Goal: Transaction & Acquisition: Purchase product/service

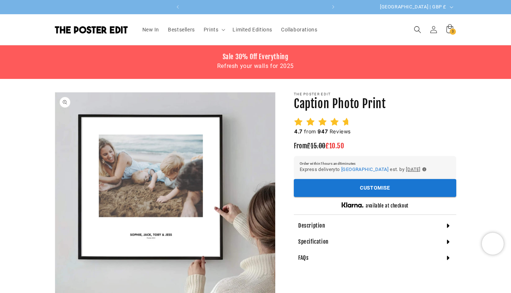
scroll to position [0, 285]
click at [334, 194] on button "Customise" at bounding box center [375, 188] width 162 height 18
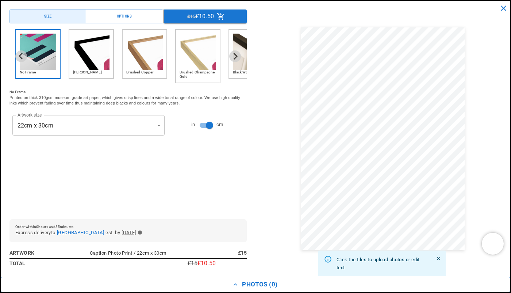
scroll to position [0, 142]
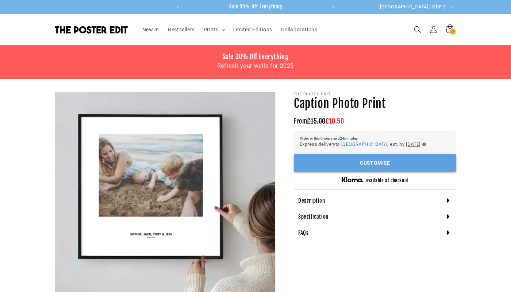
click at [368, 170] on button "Customise" at bounding box center [375, 163] width 162 height 18
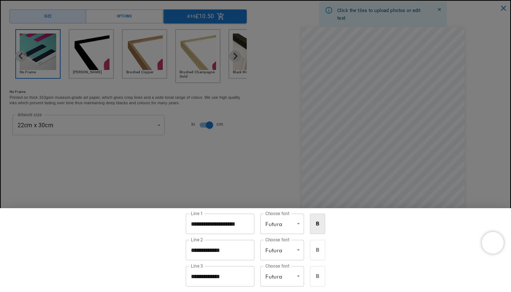
click at [252, 118] on div at bounding box center [255, 146] width 511 height 292
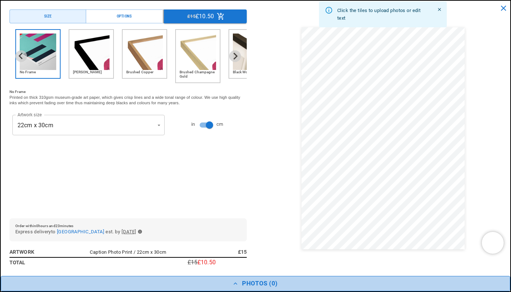
click at [213, 286] on button "Photos ( 0 )" at bounding box center [255, 283] width 509 height 15
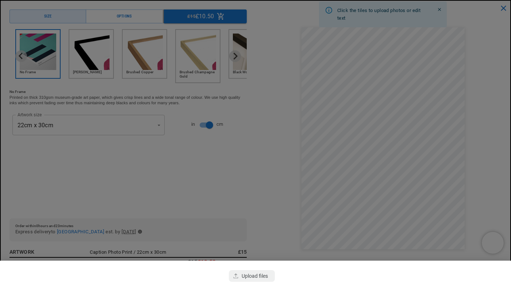
click at [261, 274] on div "button" at bounding box center [252, 276] width 46 height 12
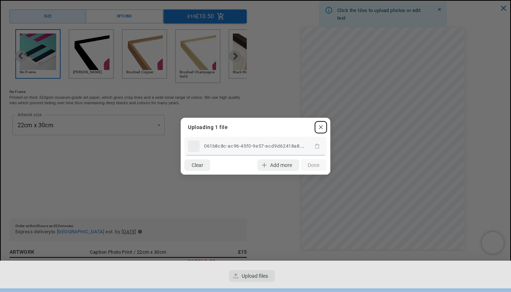
scroll to position [0, 285]
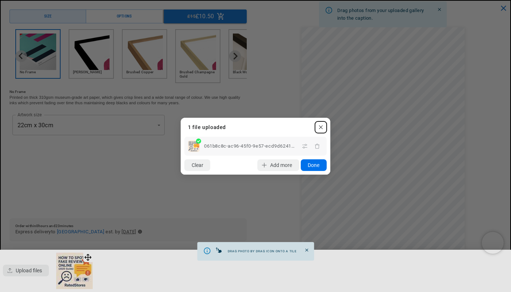
click at [316, 166] on button "Done" at bounding box center [314, 165] width 26 height 12
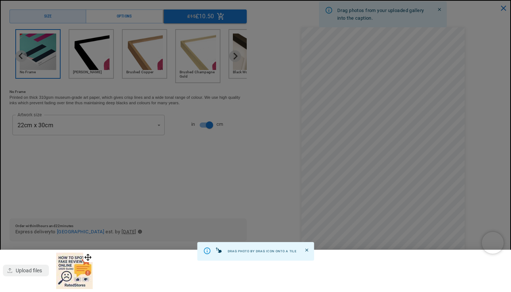
click at [305, 248] on icon "Close" at bounding box center [306, 250] width 5 height 5
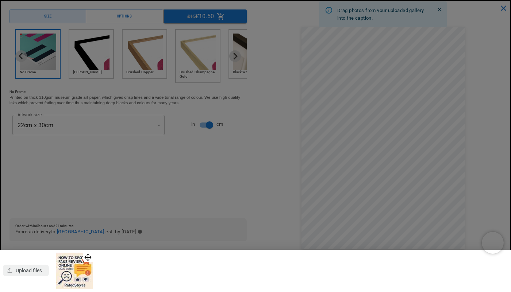
scroll to position [0, 0]
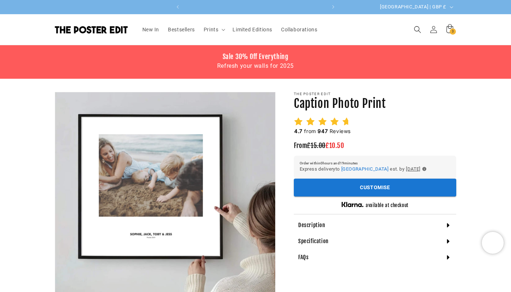
scroll to position [0, 142]
